Goal: Information Seeking & Learning: Learn about a topic

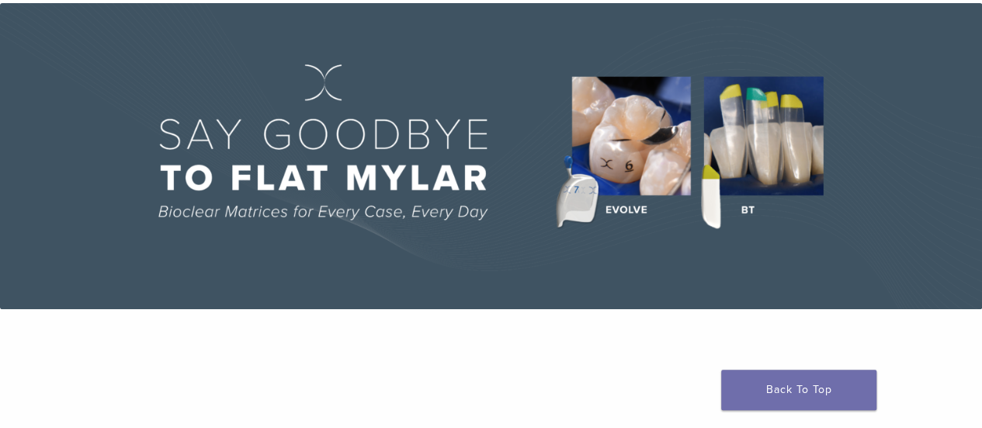
scroll to position [75, 0]
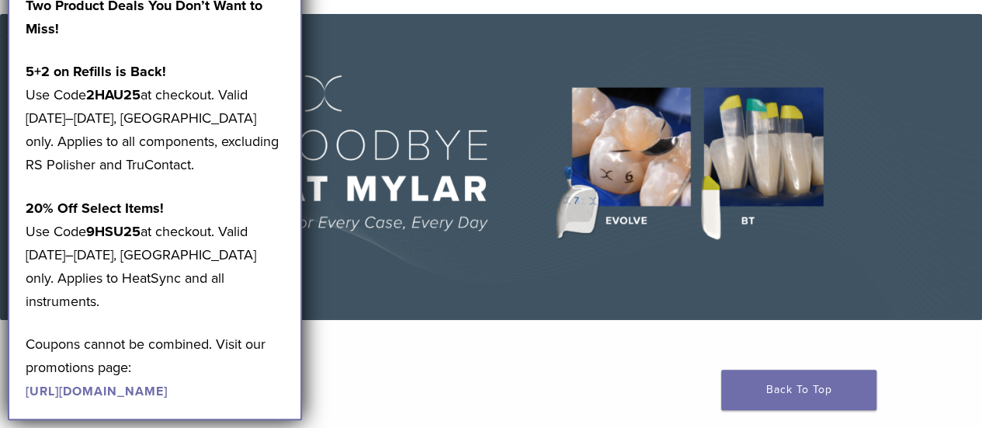
click at [411, 175] on img at bounding box center [491, 167] width 982 height 306
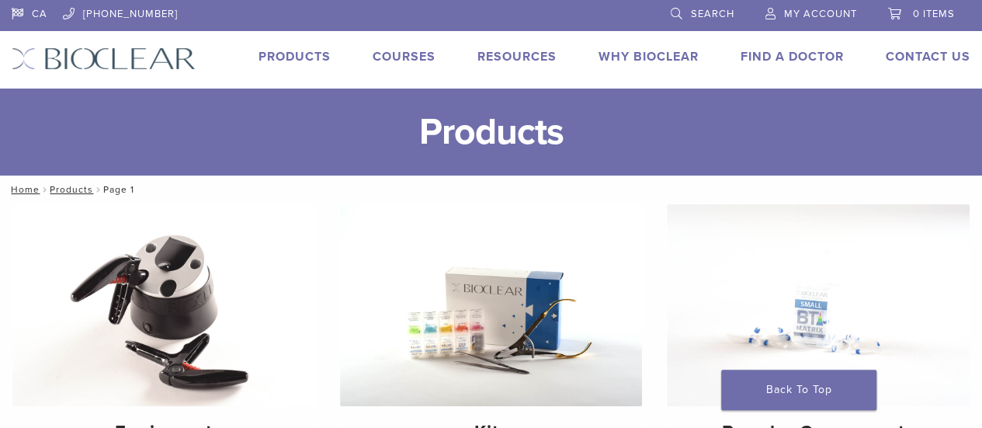
click at [297, 54] on link "Products" at bounding box center [294, 57] width 72 height 16
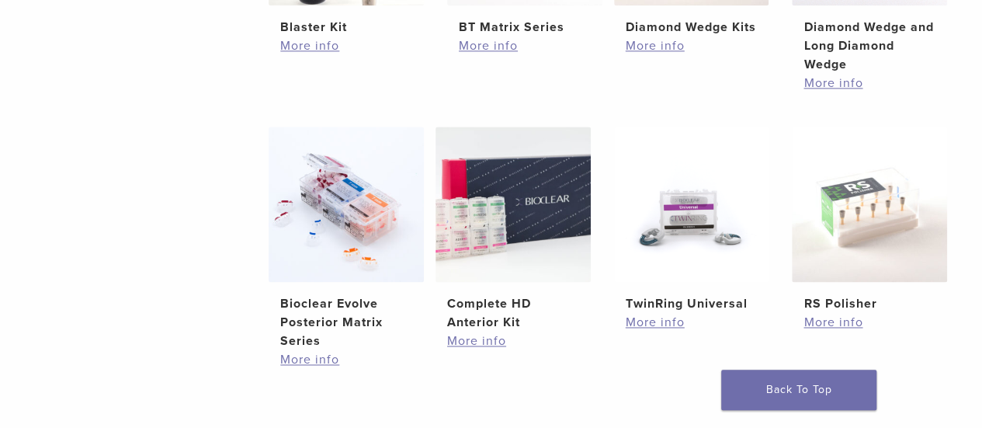
scroll to position [1012, 0]
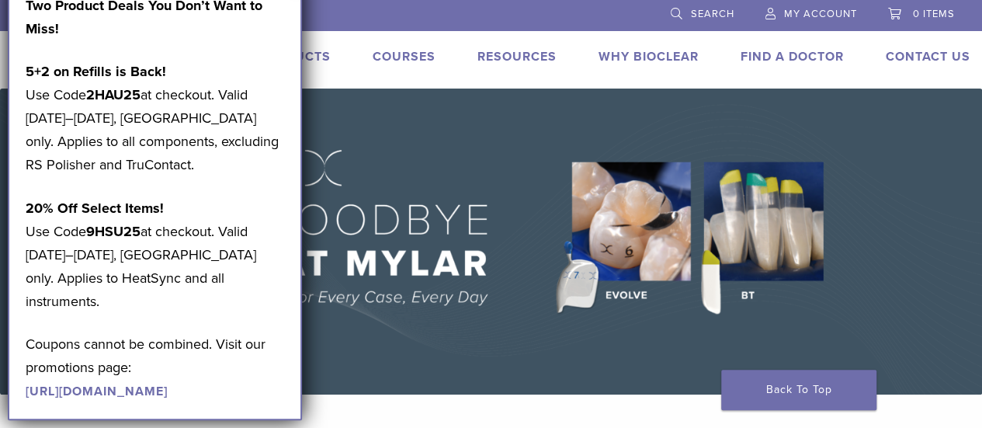
click at [653, 52] on link "Why Bioclear" at bounding box center [648, 57] width 100 height 16
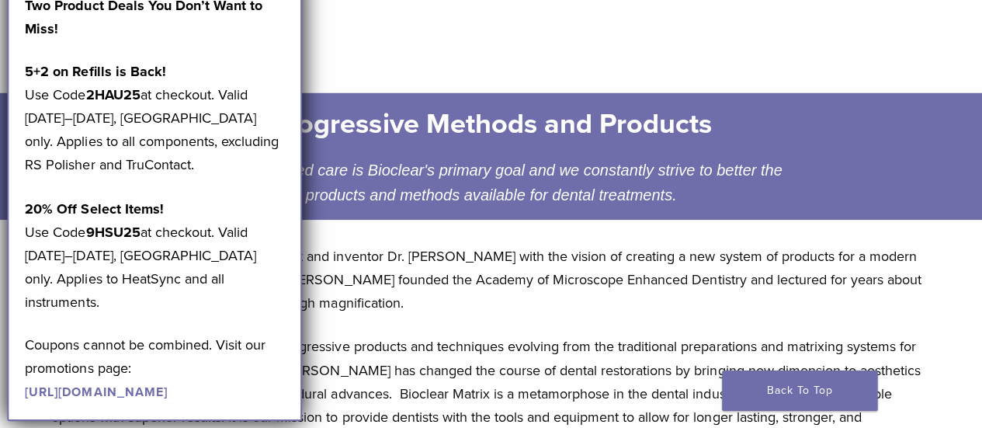
scroll to position [186, 0]
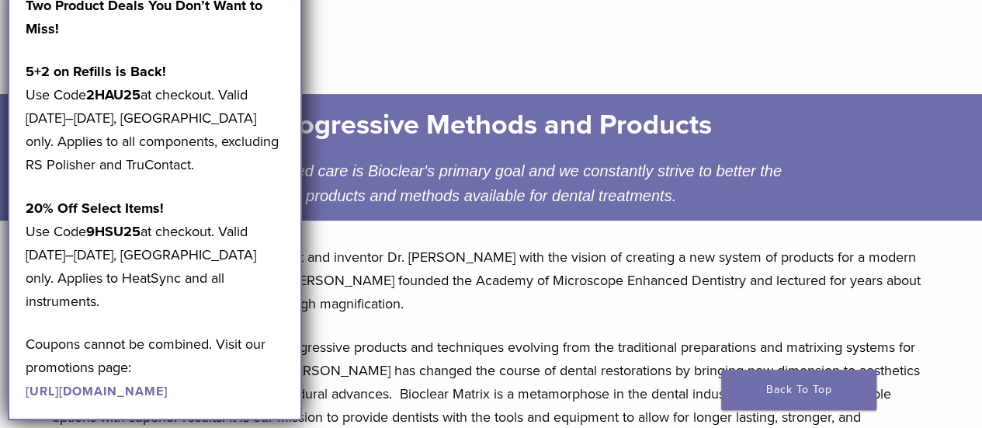
click at [334, 38] on h1 "Why Bioclear" at bounding box center [491, 25] width 879 height 37
click at [281, 20] on p "Two Product Deals You Don’t Want to Miss!" at bounding box center [155, 17] width 259 height 47
click at [320, 26] on h1 "Why Bioclear" at bounding box center [491, 25] width 879 height 37
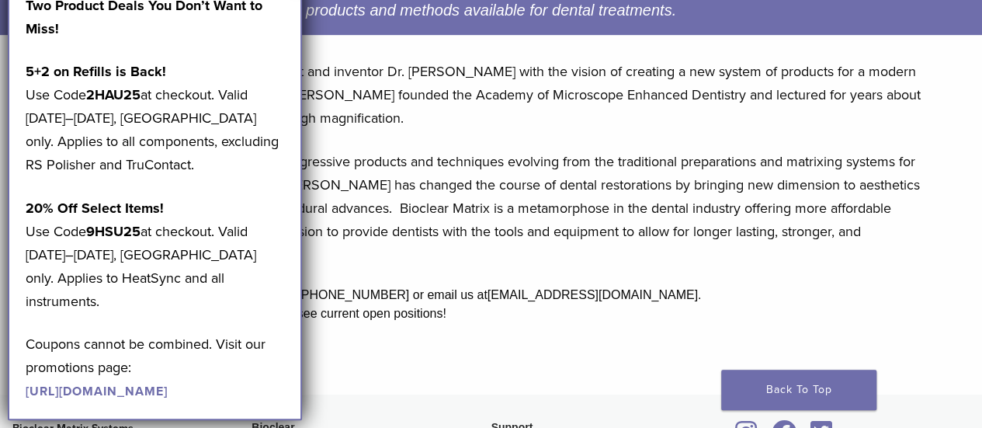
scroll to position [0, 0]
